Goal: Book appointment/travel/reservation

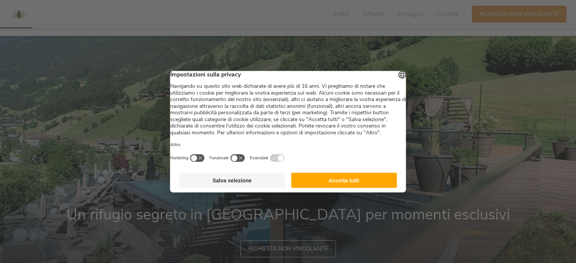
scroll to position [113, 0]
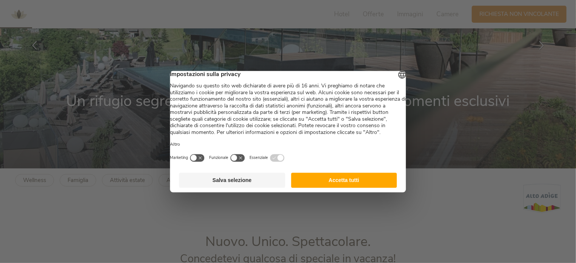
click at [373, 187] on button "Accetta tutti" at bounding box center [344, 179] width 106 height 15
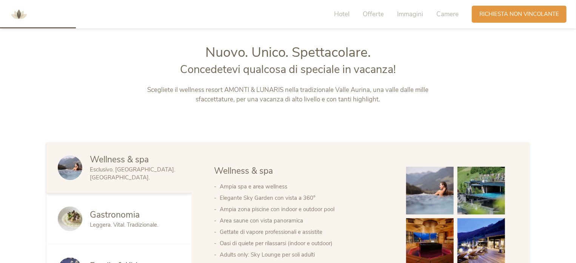
scroll to position [361, 0]
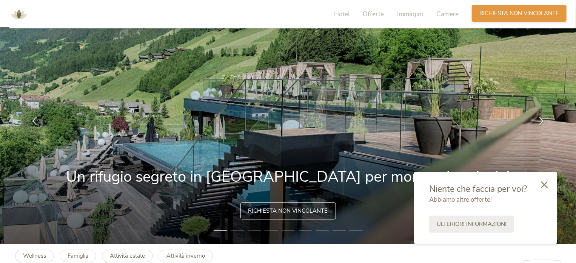
click at [510, 14] on span "Richiesta non vincolante" at bounding box center [520, 13] width 80 height 8
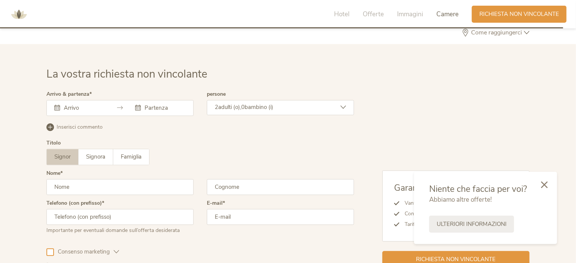
scroll to position [2242, 0]
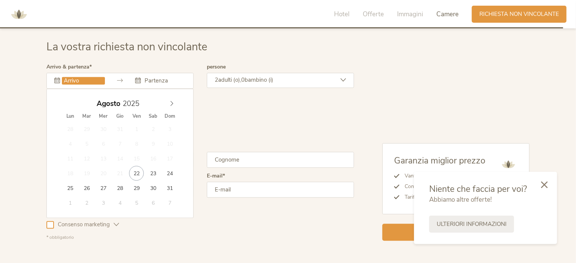
click at [82, 80] on input "text" at bounding box center [83, 81] width 43 height 8
click at [171, 102] on icon at bounding box center [171, 102] width 5 height 5
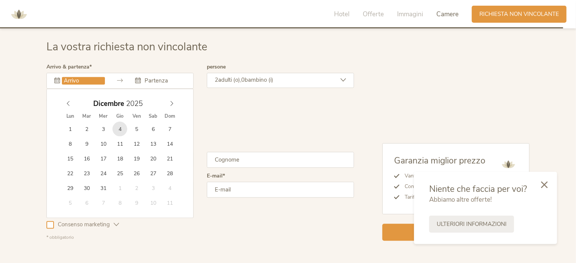
type input "04.12.2025"
type input "07.12.2025"
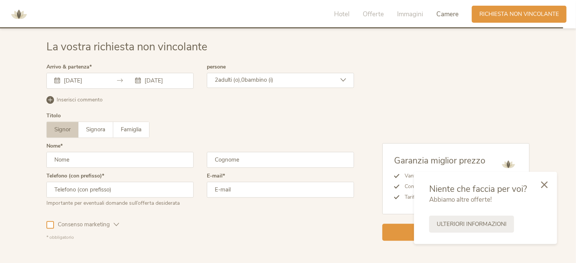
click at [236, 77] on span "adulti (o)," at bounding box center [229, 80] width 23 height 8
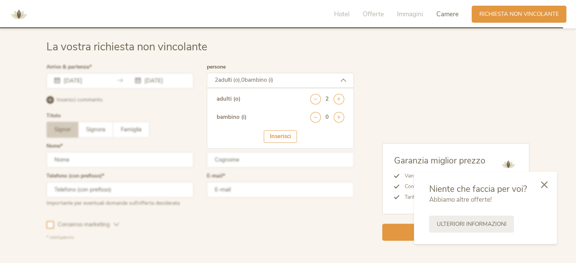
drag, startPoint x: 338, startPoint y: 95, endPoint x: 299, endPoint y: 99, distance: 38.8
click at [338, 95] on icon at bounding box center [339, 99] width 11 height 11
click at [96, 128] on div at bounding box center [201, 152] width 312 height 180
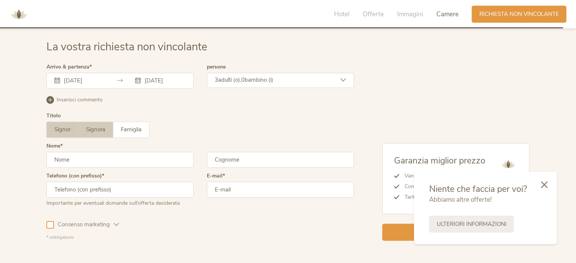
click at [95, 130] on span "Signora" at bounding box center [95, 129] width 19 height 8
click at [86, 162] on input "text" at bounding box center [119, 159] width 147 height 16
type input "faiella"
click at [269, 160] on input "text" at bounding box center [280, 159] width 147 height 16
type input "mariarosaria"
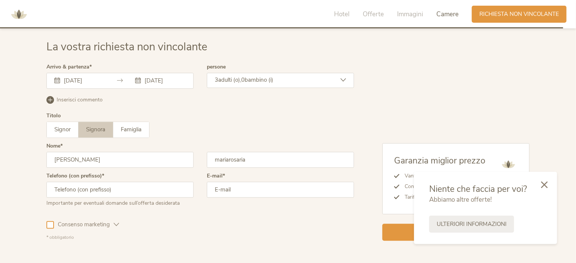
click at [107, 193] on input "text" at bounding box center [119, 189] width 147 height 16
type input "3667287566"
click at [269, 189] on input "email" at bounding box center [280, 189] width 147 height 16
type input "faiella.mariarosaria@gmail.com"
click at [51, 222] on div at bounding box center [50, 225] width 8 height 8
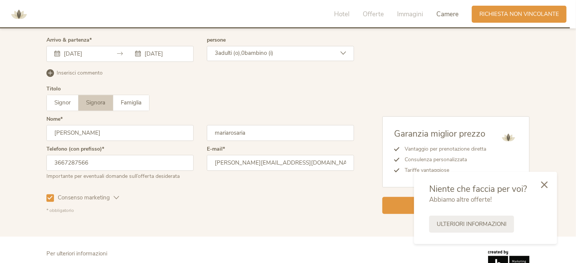
scroll to position [2293, 0]
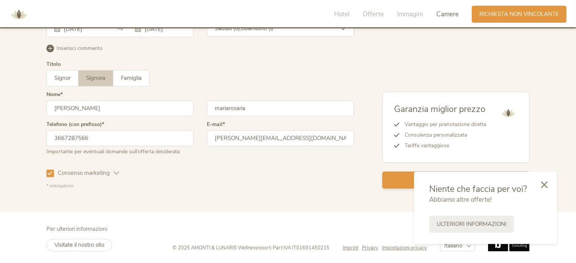
click at [397, 180] on div "Richiesta non vincolante" at bounding box center [456, 179] width 147 height 17
click at [373, 17] on span "Offerte" at bounding box center [373, 14] width 21 height 9
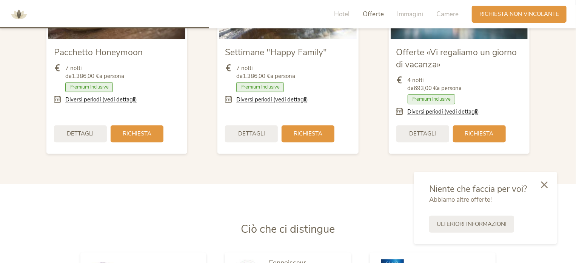
scroll to position [756, 0]
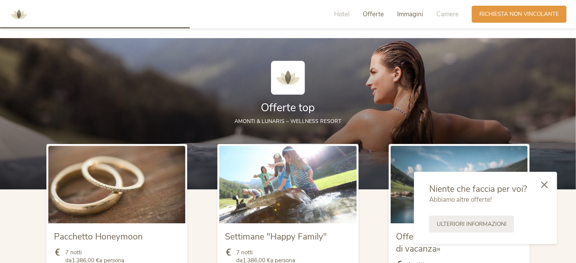
click at [404, 12] on span "Immagini" at bounding box center [410, 14] width 26 height 9
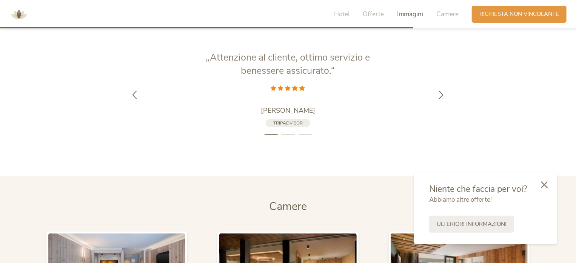
scroll to position [1582, 0]
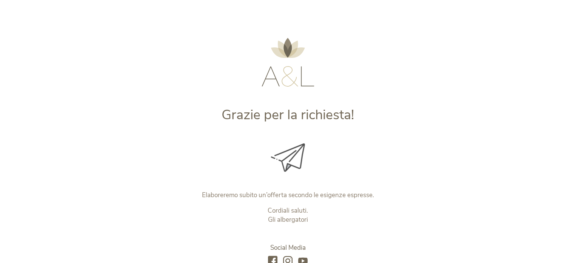
scroll to position [103, 0]
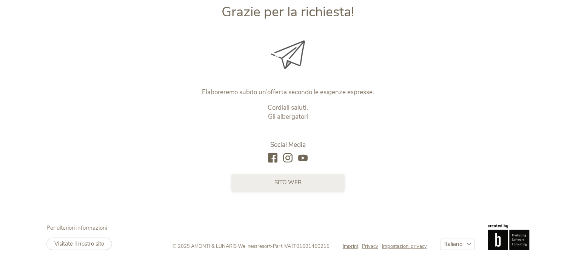
click at [260, 179] on link "sito web" at bounding box center [288, 182] width 113 height 17
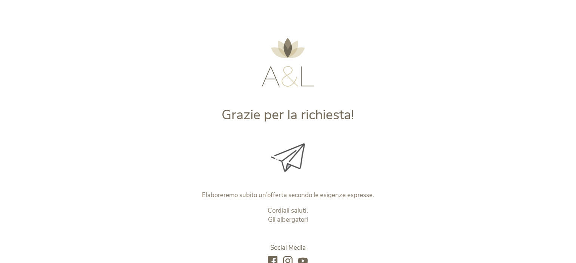
scroll to position [0, 0]
